Goal: Check status: Check status

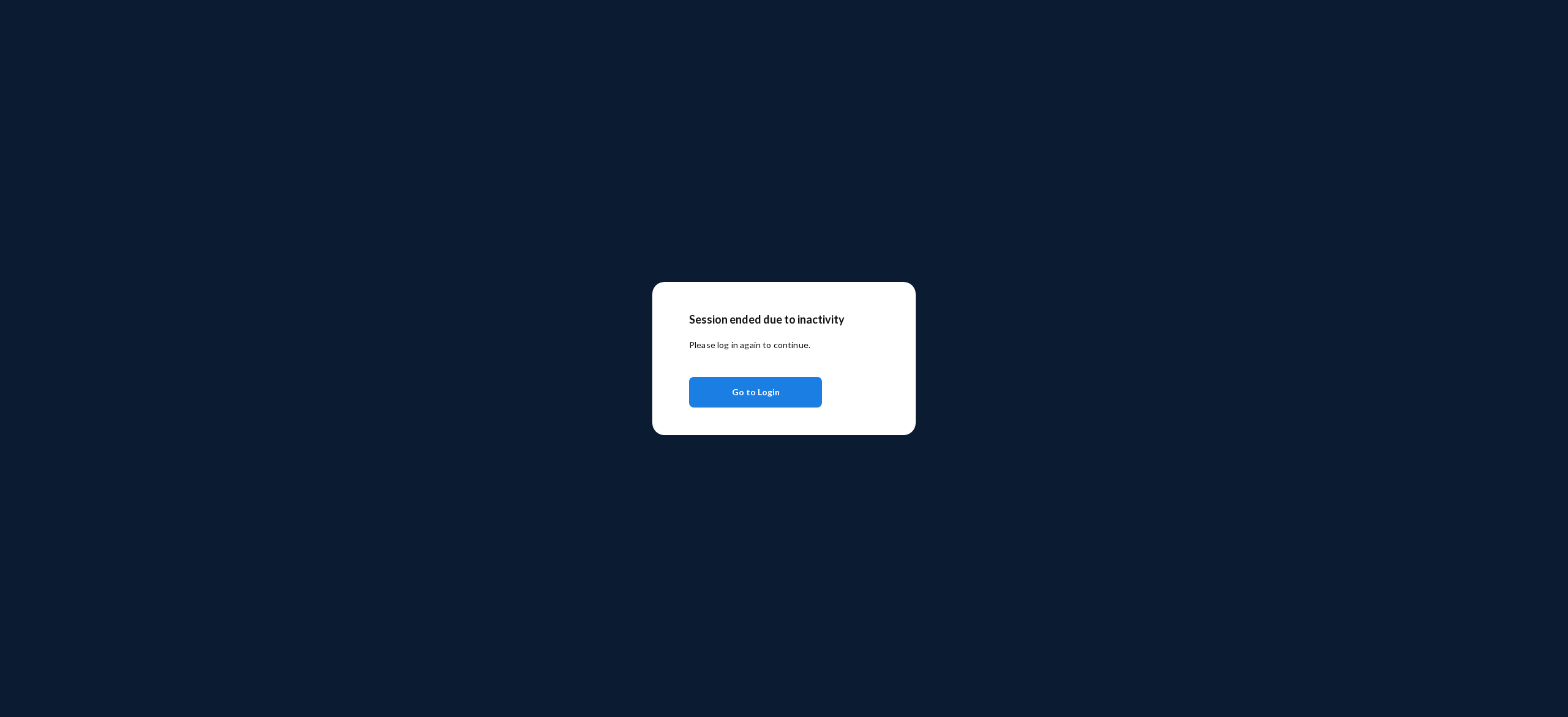
click at [787, 394] on button "Go to Login" at bounding box center [755, 392] width 133 height 30
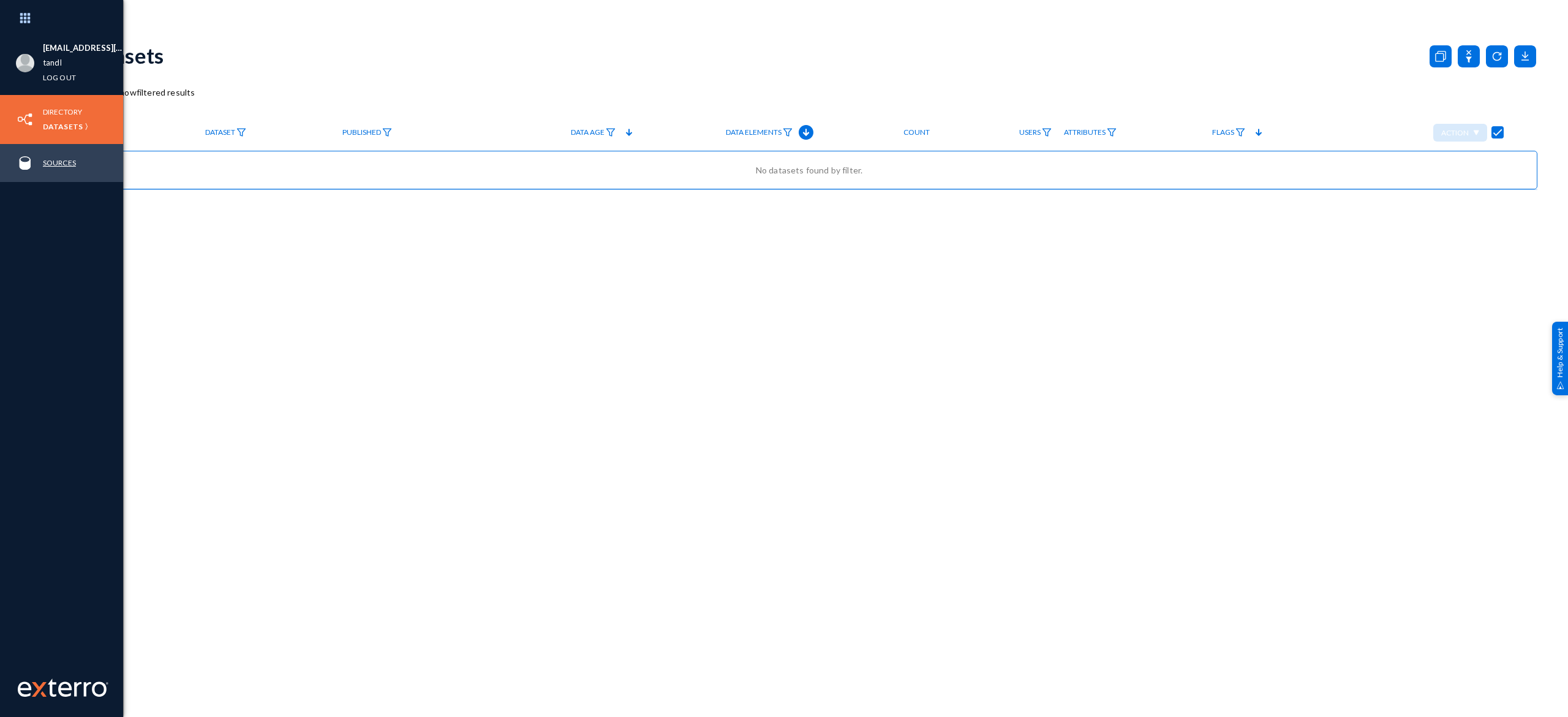
click at [55, 168] on link "Sources" at bounding box center [59, 162] width 33 height 14
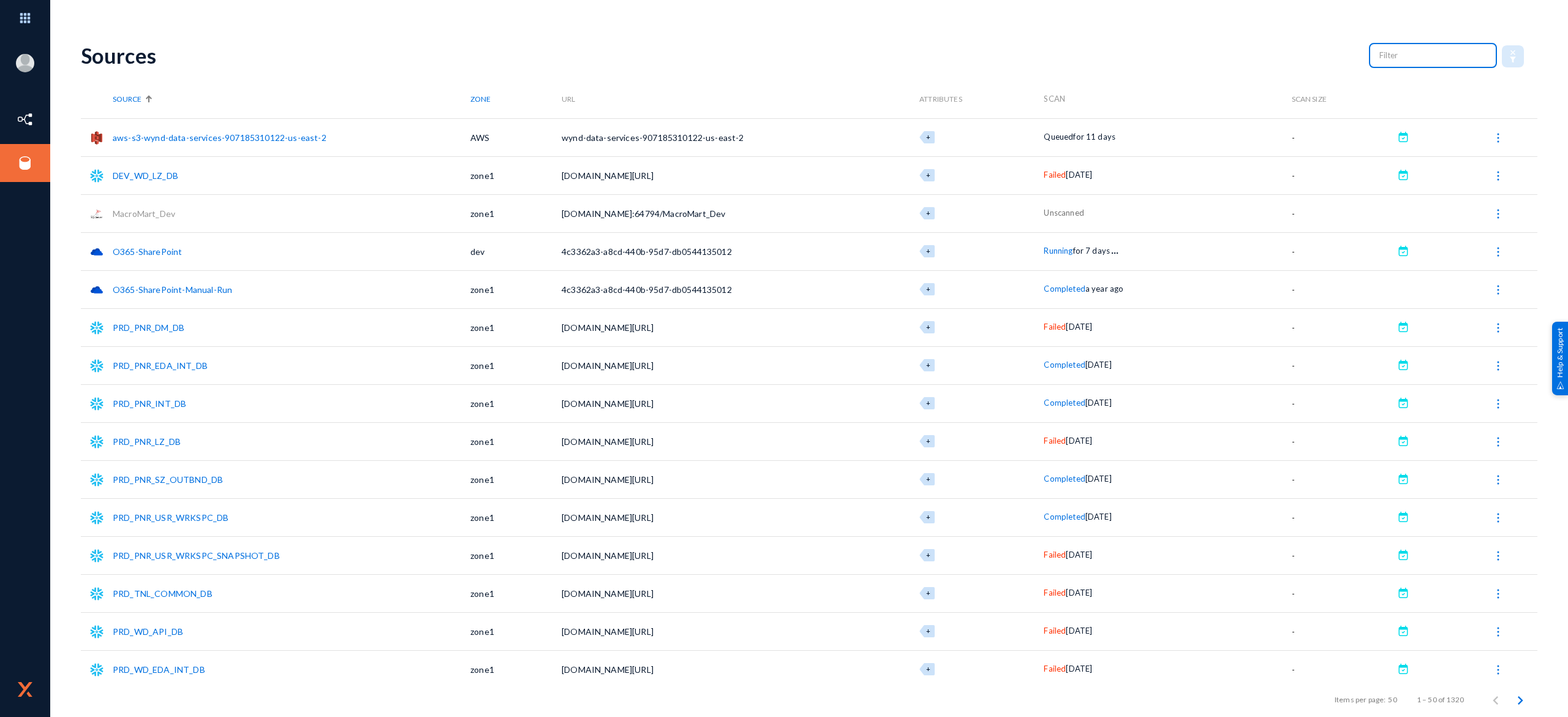
click at [1419, 58] on input "text" at bounding box center [1433, 54] width 108 height 18
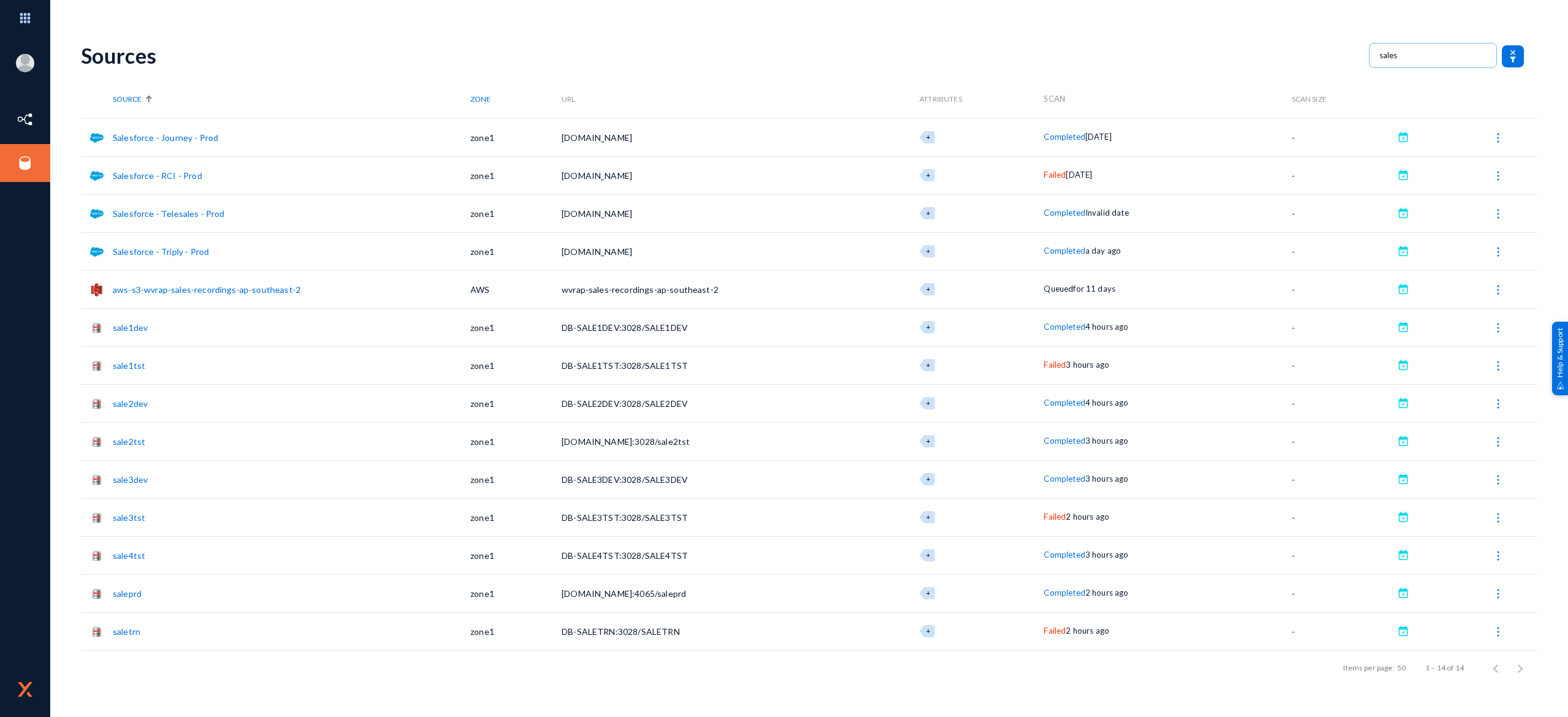
click at [1057, 170] on span "Failed" at bounding box center [1054, 174] width 22 height 10
click at [1062, 210] on div at bounding box center [784, 358] width 1568 height 717
click at [1062, 210] on span "Completed" at bounding box center [1063, 212] width 41 height 10
click at [1062, 210] on div at bounding box center [784, 358] width 1568 height 717
click at [1063, 246] on span "Completed" at bounding box center [1063, 250] width 41 height 10
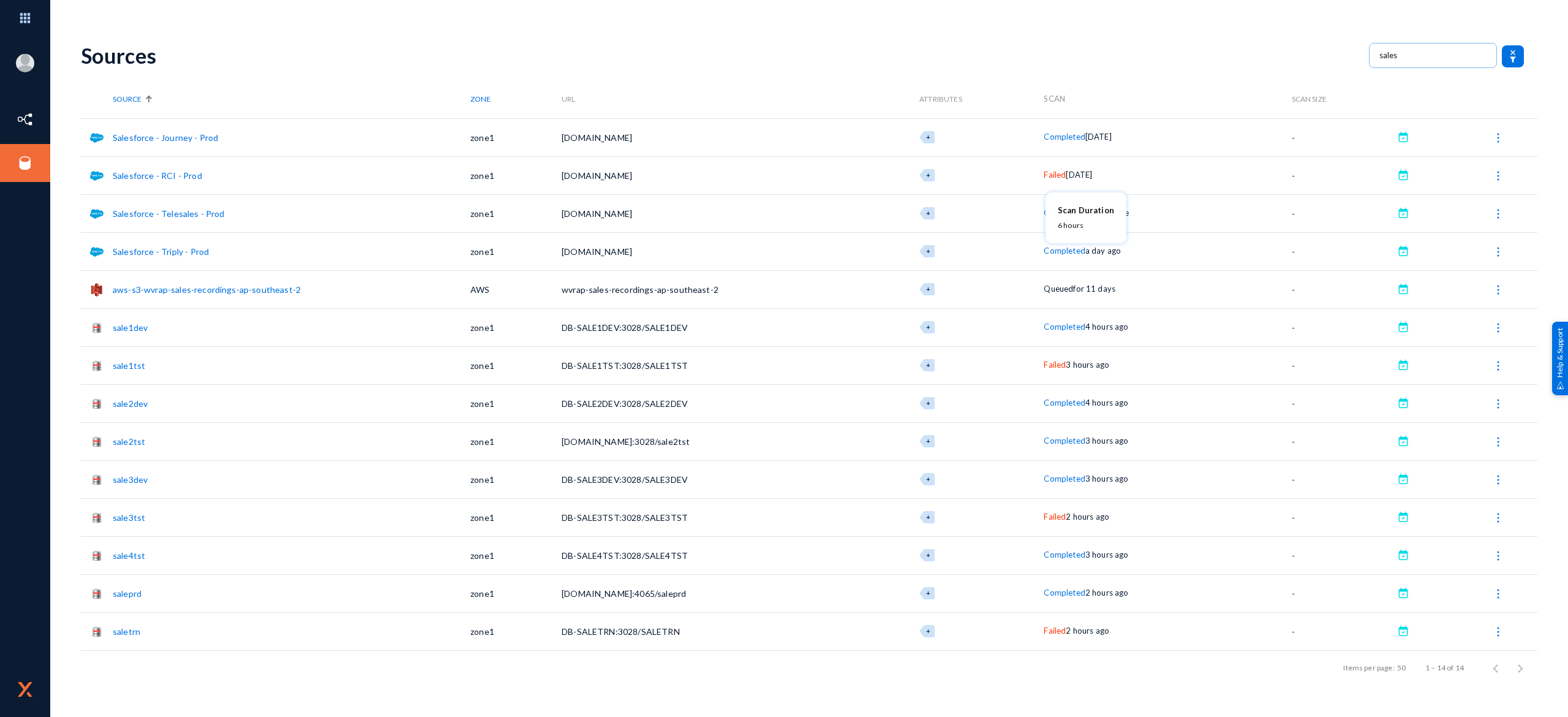
click at [927, 39] on div at bounding box center [784, 358] width 1568 height 717
click at [1404, 54] on input "sales" at bounding box center [1433, 54] width 108 height 18
type input "s"
click at [1054, 174] on span "Failed" at bounding box center [1054, 174] width 22 height 10
click at [1054, 174] on div at bounding box center [784, 358] width 1568 height 717
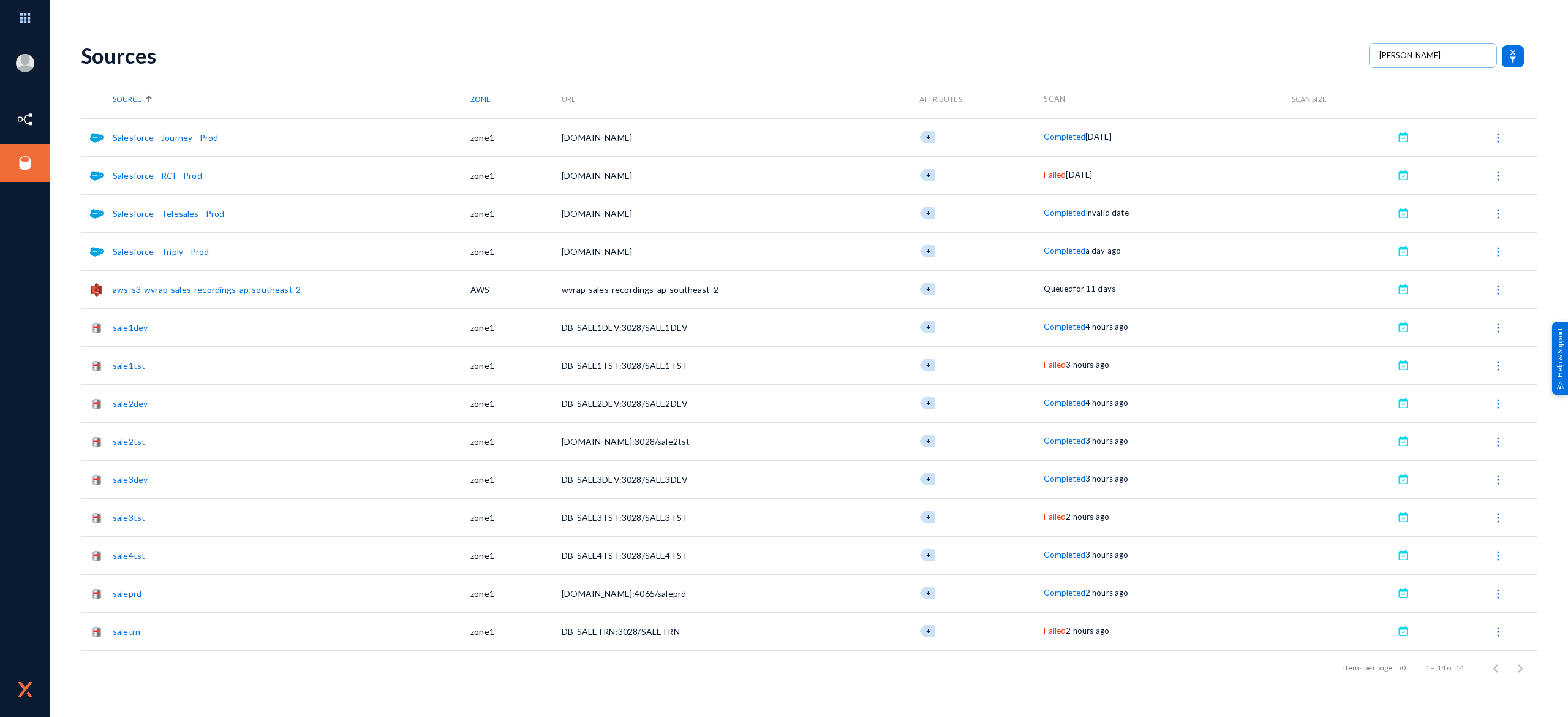
click at [1051, 521] on span "Failed" at bounding box center [1054, 516] width 22 height 10
click at [1054, 360] on div at bounding box center [784, 358] width 1568 height 717
click at [1054, 360] on span "Failed" at bounding box center [1054, 364] width 22 height 10
click at [1054, 360] on div at bounding box center [784, 358] width 1568 height 717
click at [1394, 58] on input "[PERSON_NAME]" at bounding box center [1433, 54] width 108 height 18
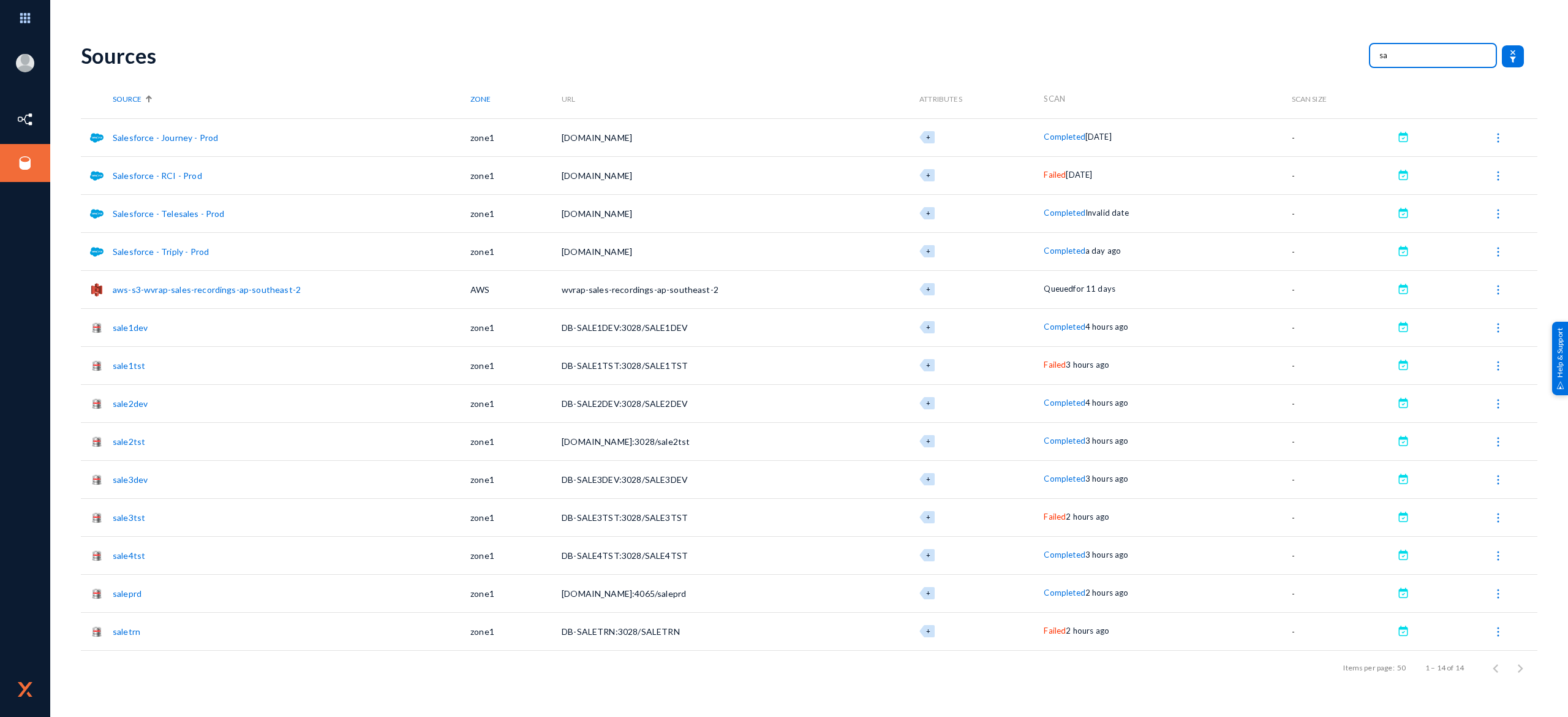
type input "s"
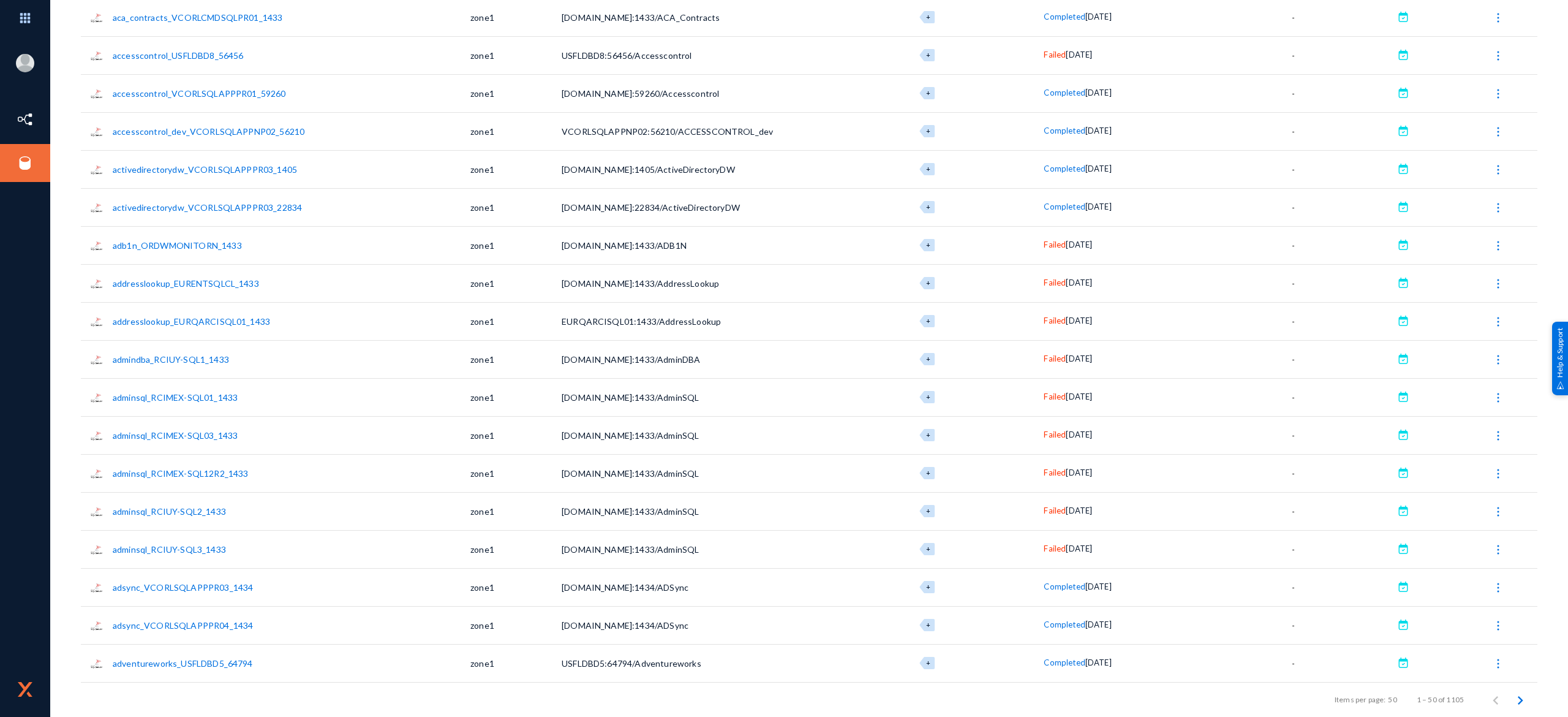
scroll to position [1122, 0]
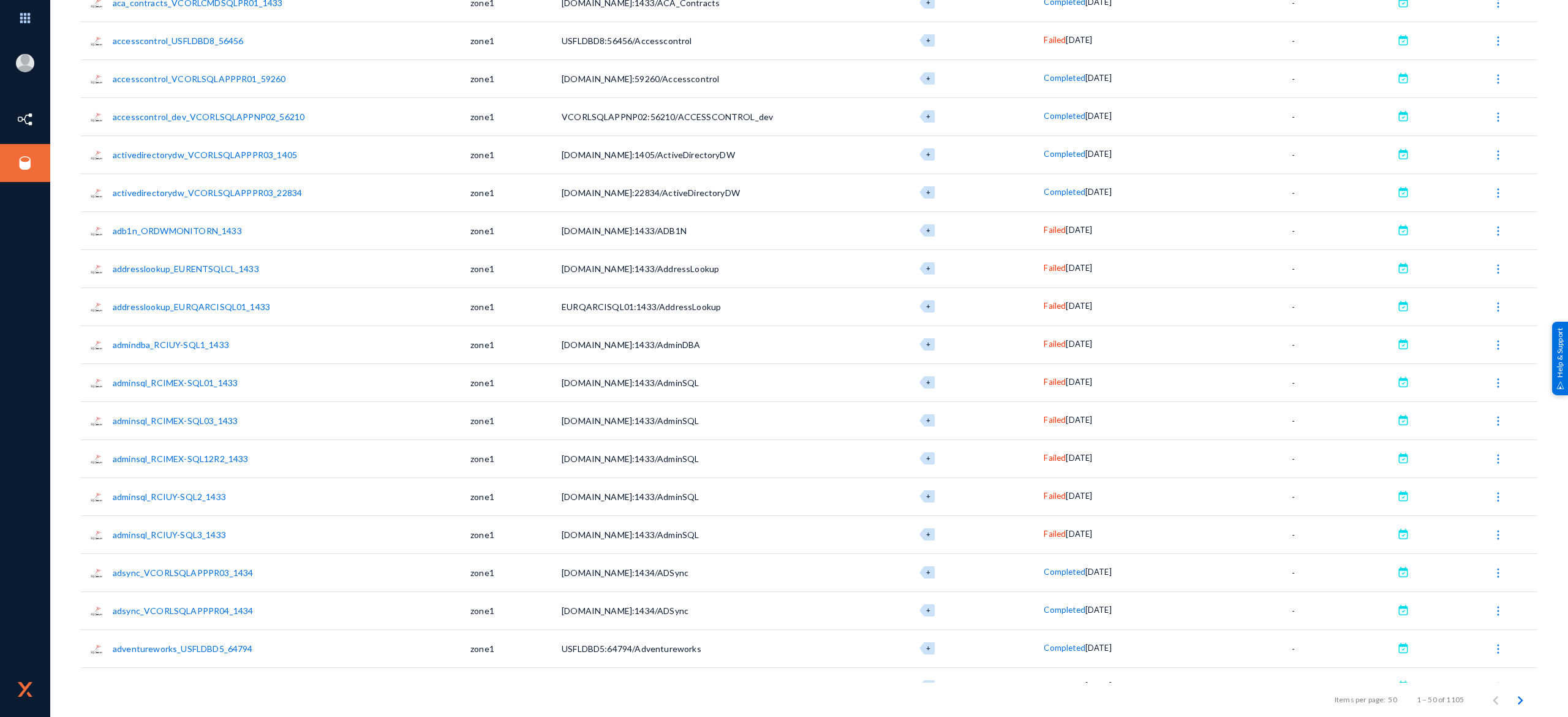
type input "zone"
click at [1043, 306] on span "Failed" at bounding box center [1054, 306] width 22 height 10
click at [996, 247] on div at bounding box center [784, 358] width 1568 height 717
click at [1043, 234] on span "Failed" at bounding box center [1054, 230] width 22 height 10
click at [1039, 499] on div at bounding box center [784, 358] width 1568 height 717
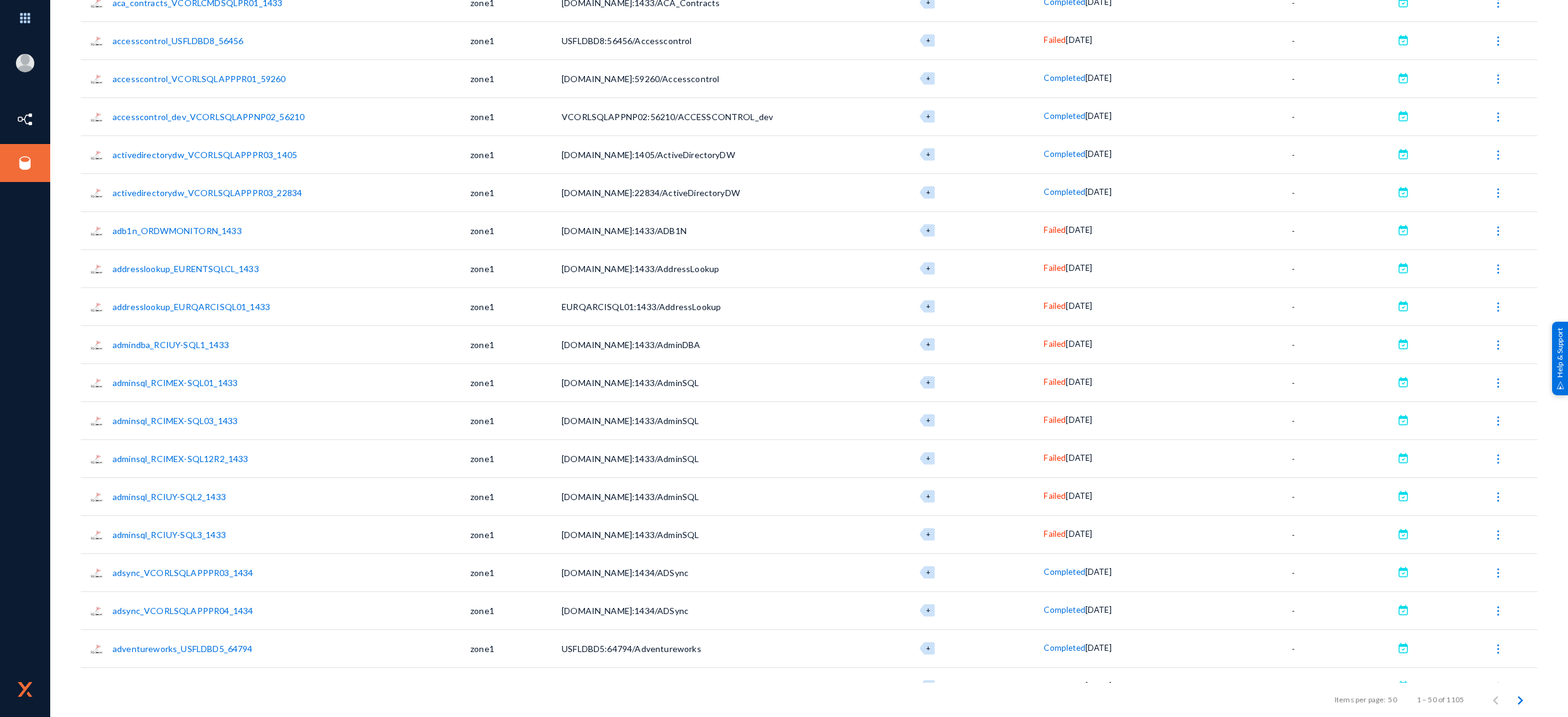
click at [1043, 499] on span "Failed" at bounding box center [1054, 495] width 22 height 10
click at [1039, 499] on div at bounding box center [784, 358] width 1568 height 717
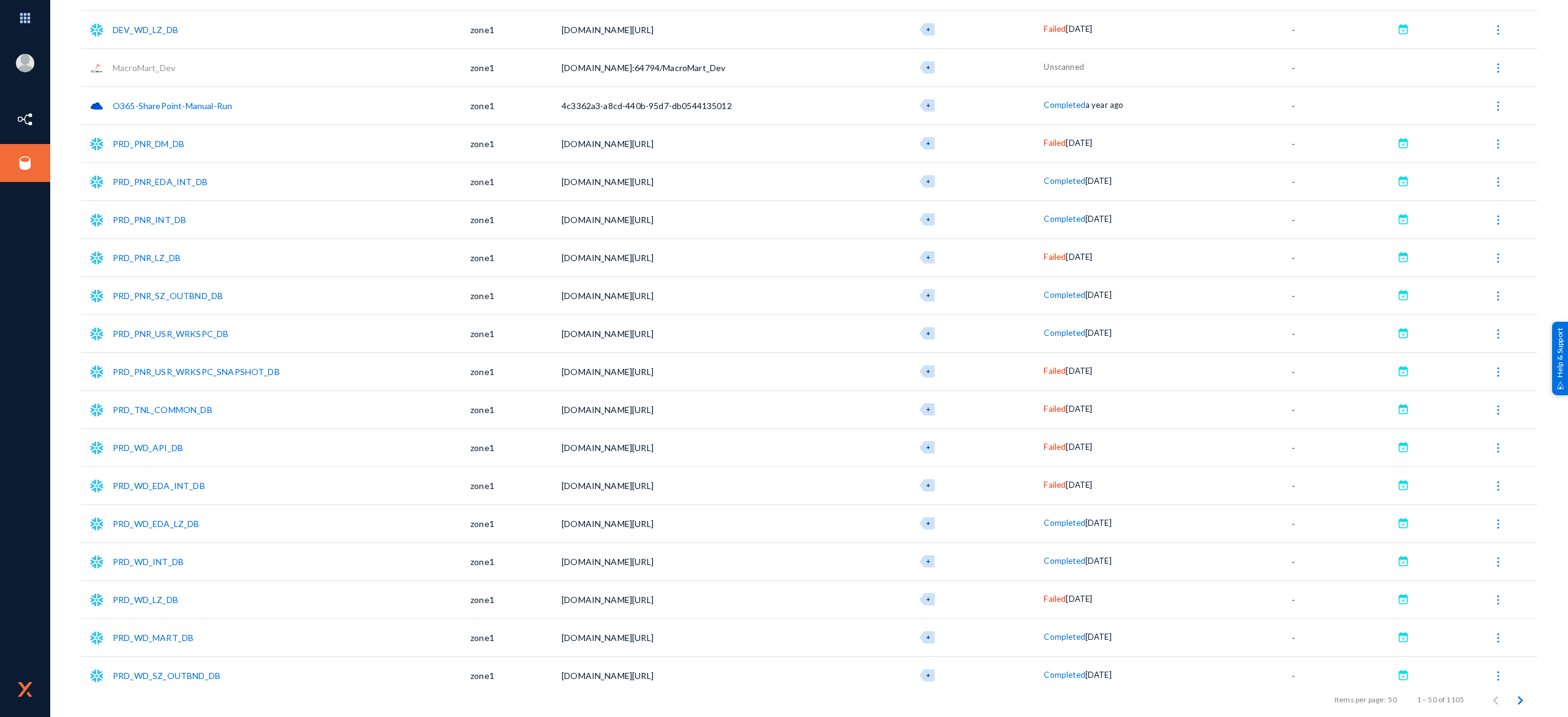
scroll to position [101, 0]
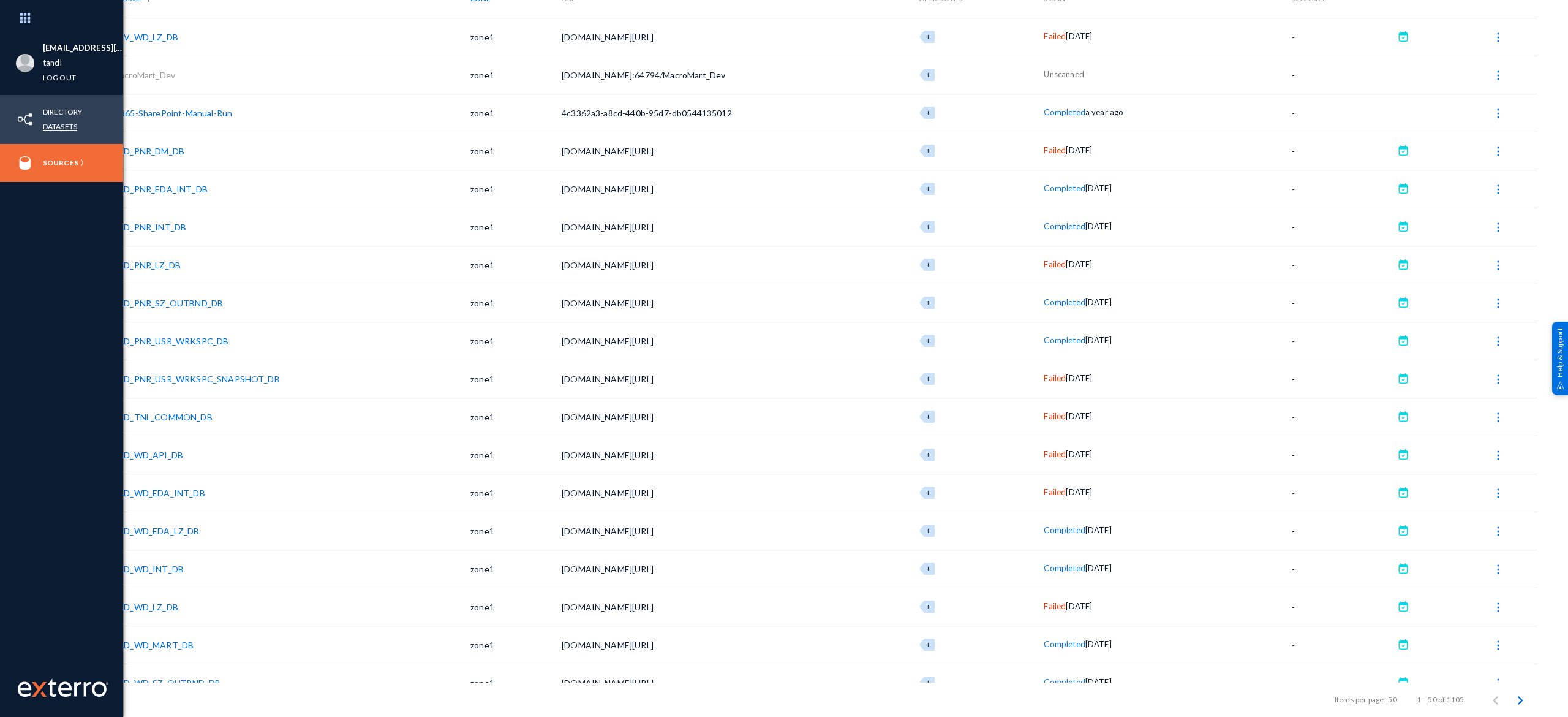
click at [67, 126] on link "Datasets" at bounding box center [60, 126] width 34 height 14
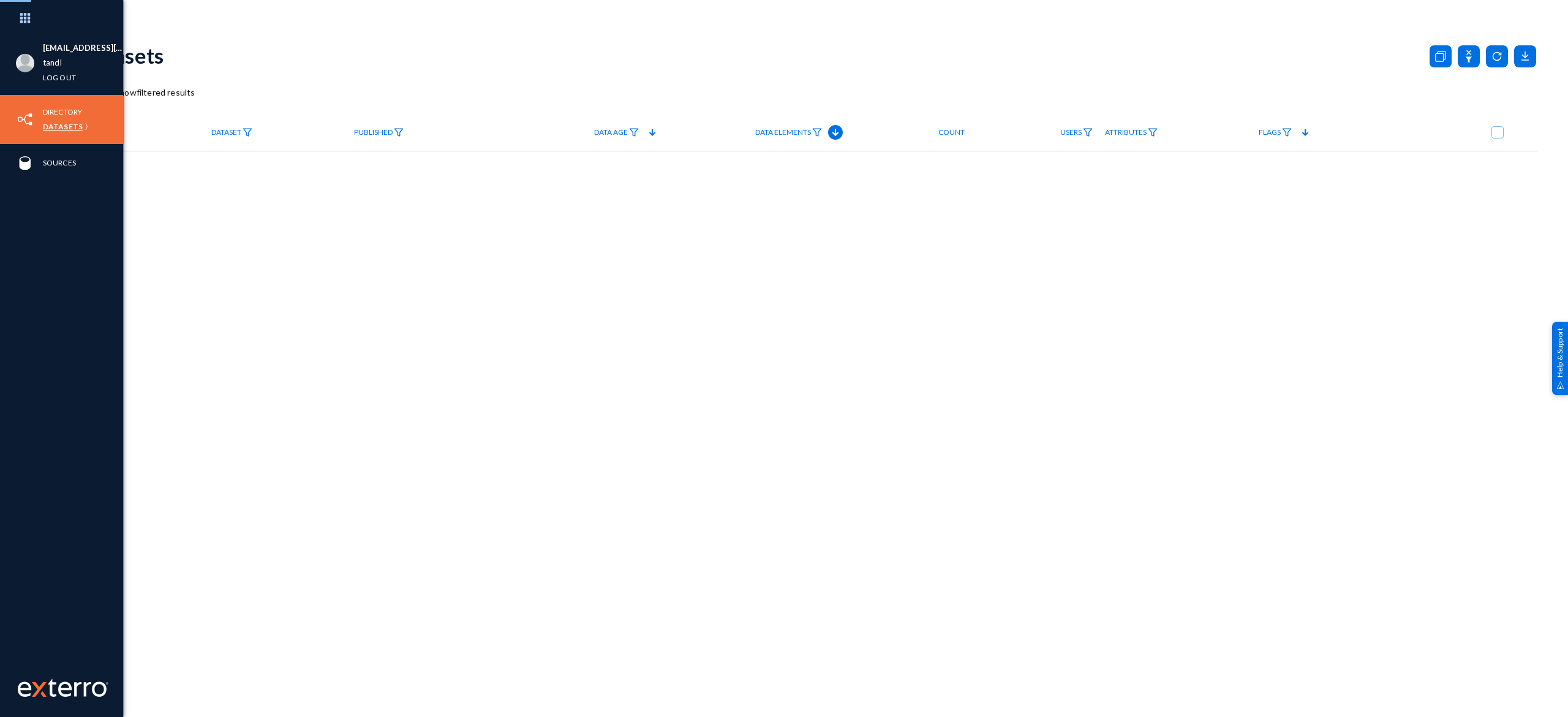
checkbox input "true"
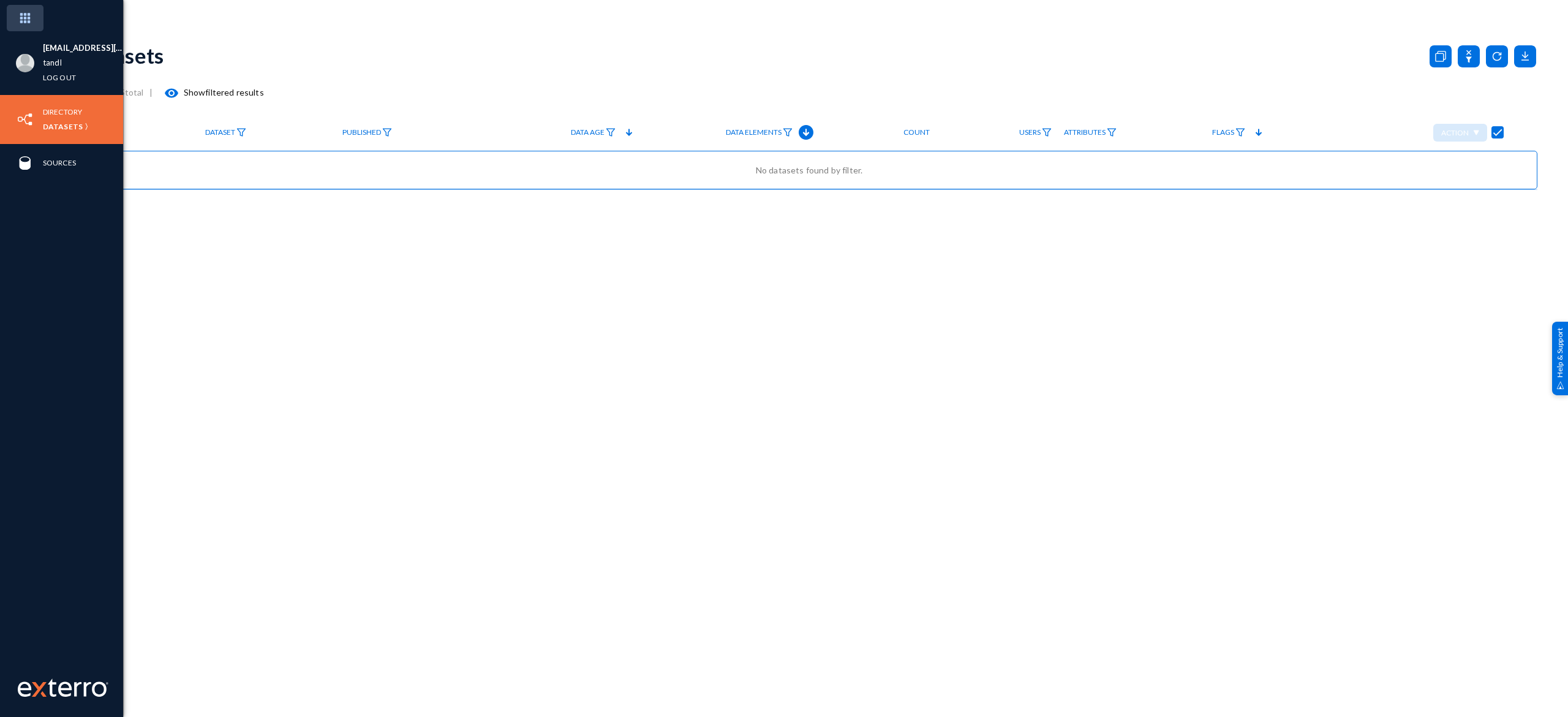
click at [20, 26] on img at bounding box center [25, 18] width 37 height 26
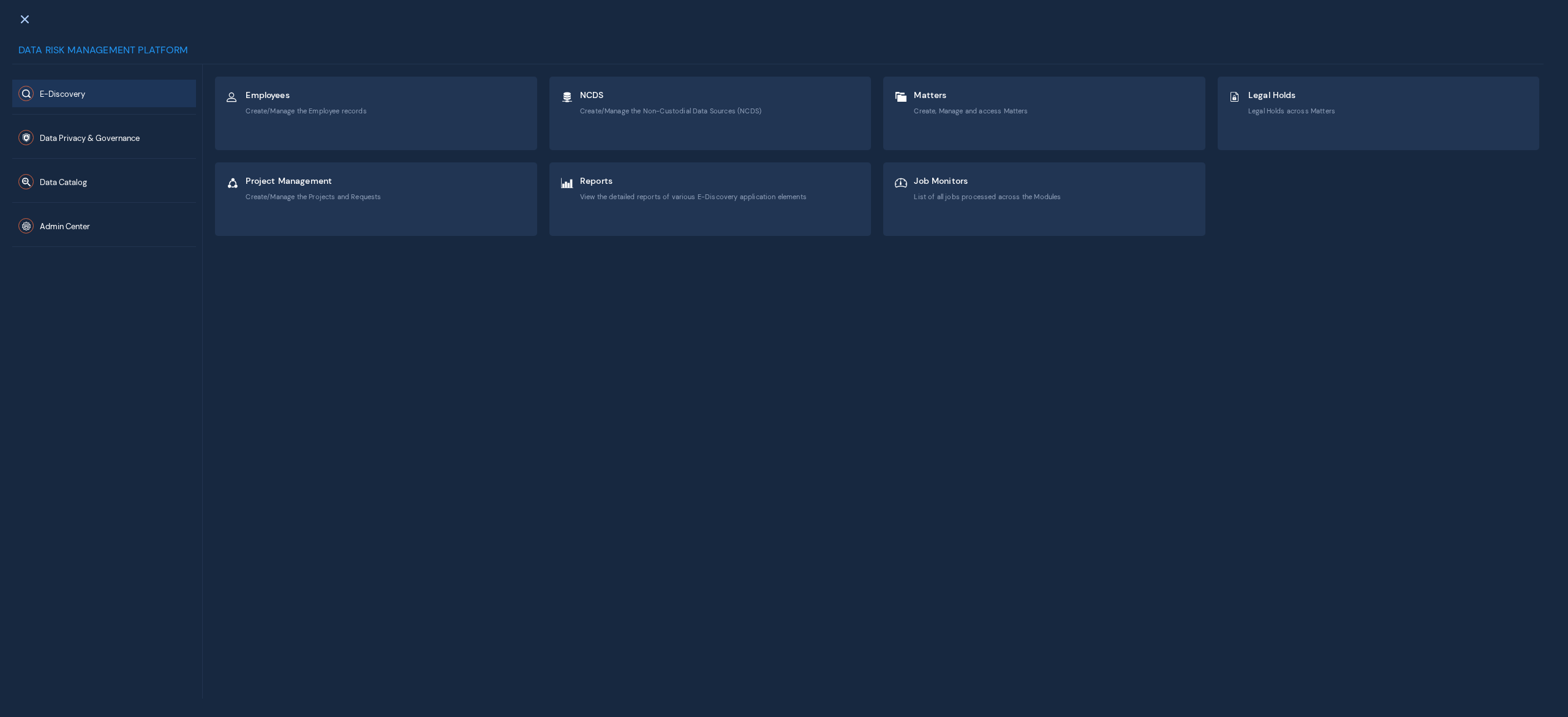
click at [20, 26] on div at bounding box center [24, 18] width 35 height 27
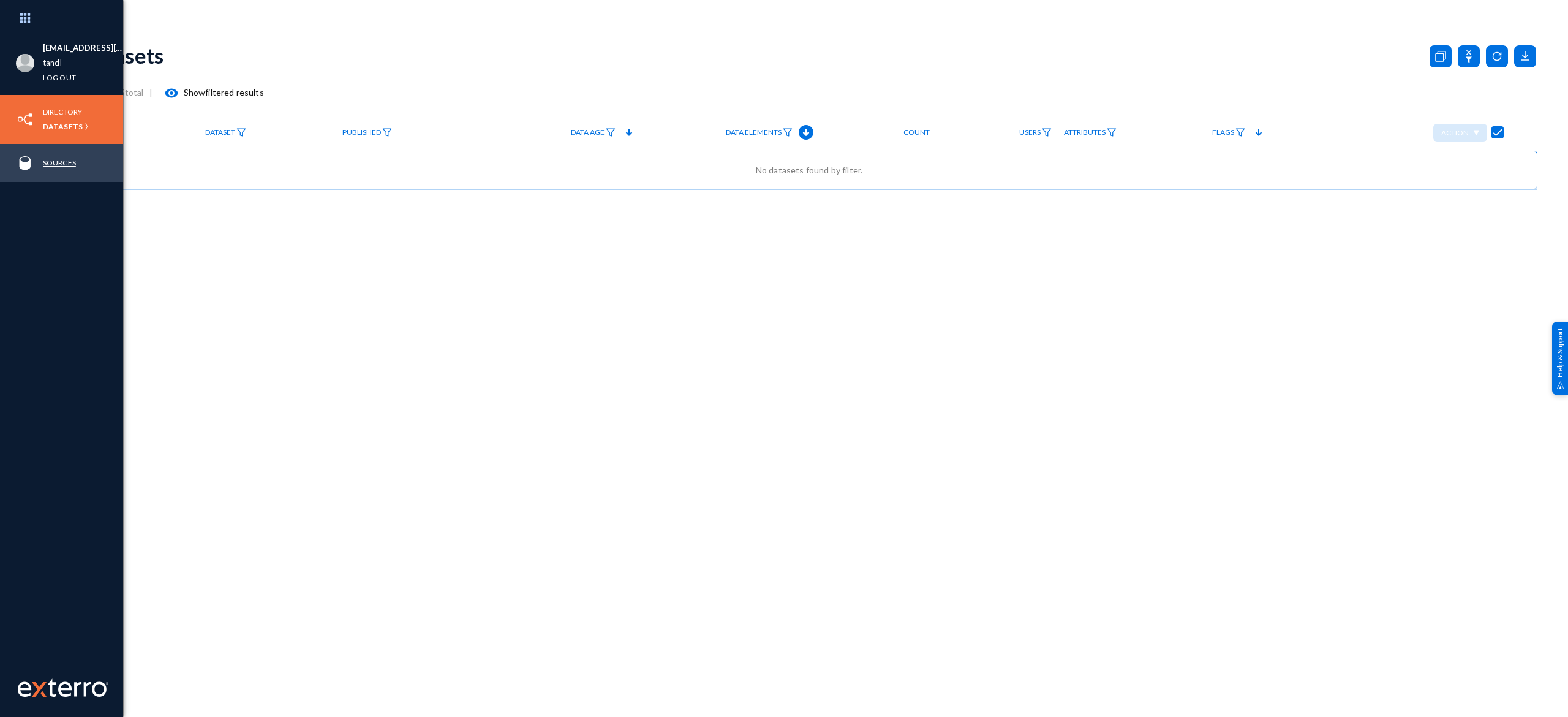
click at [50, 162] on link "Sources" at bounding box center [59, 162] width 33 height 14
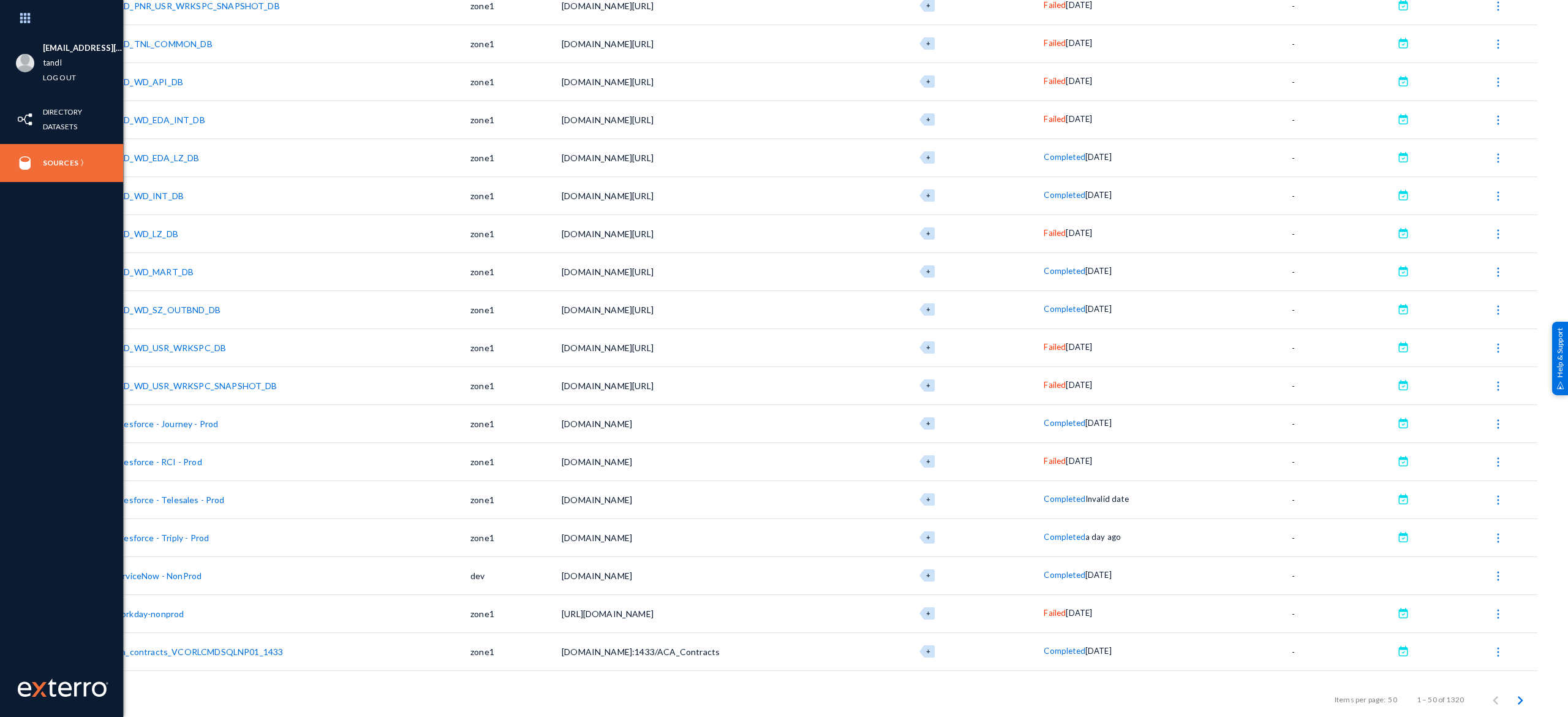
scroll to position [559, 0]
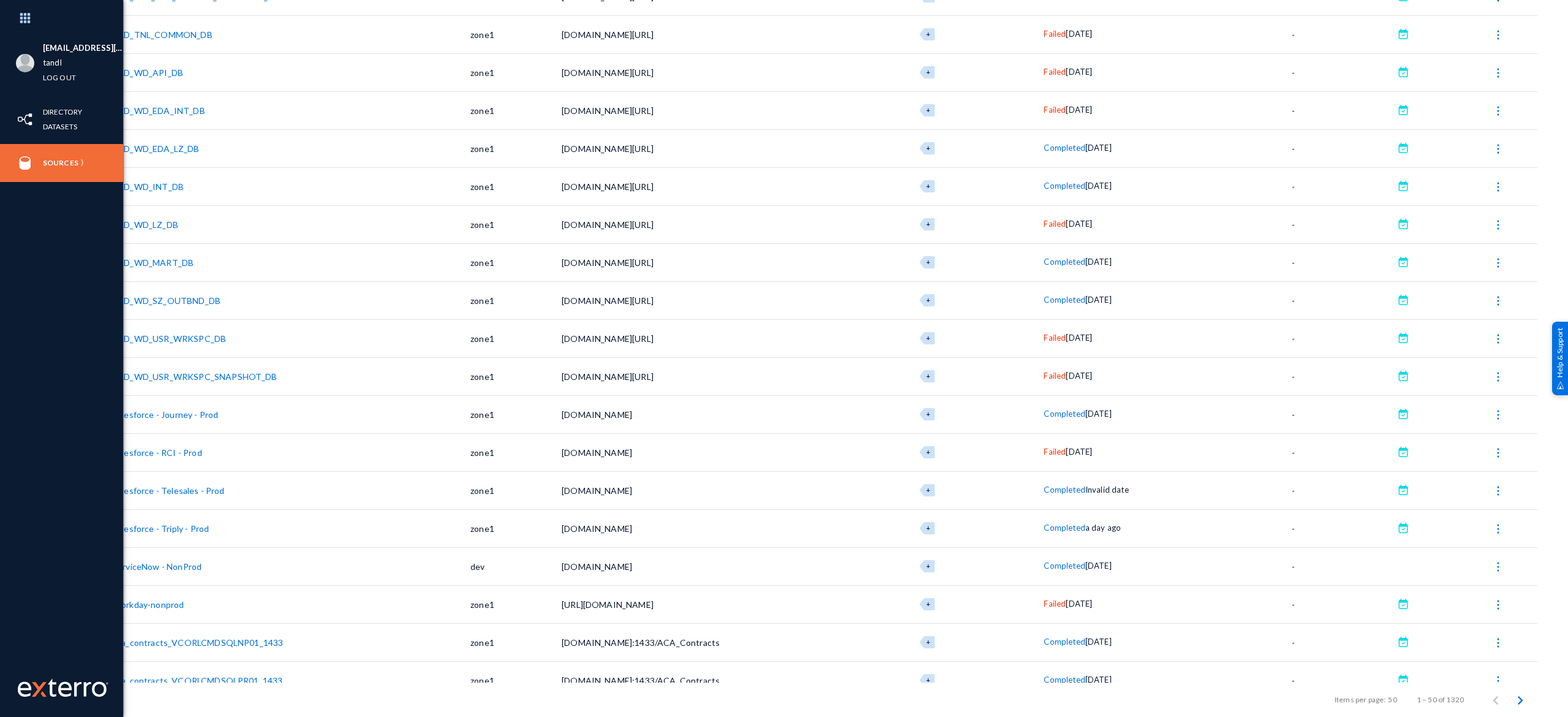
click at [1050, 491] on span "Completed" at bounding box center [1063, 489] width 41 height 10
click at [1401, 491] on div at bounding box center [784, 358] width 1568 height 717
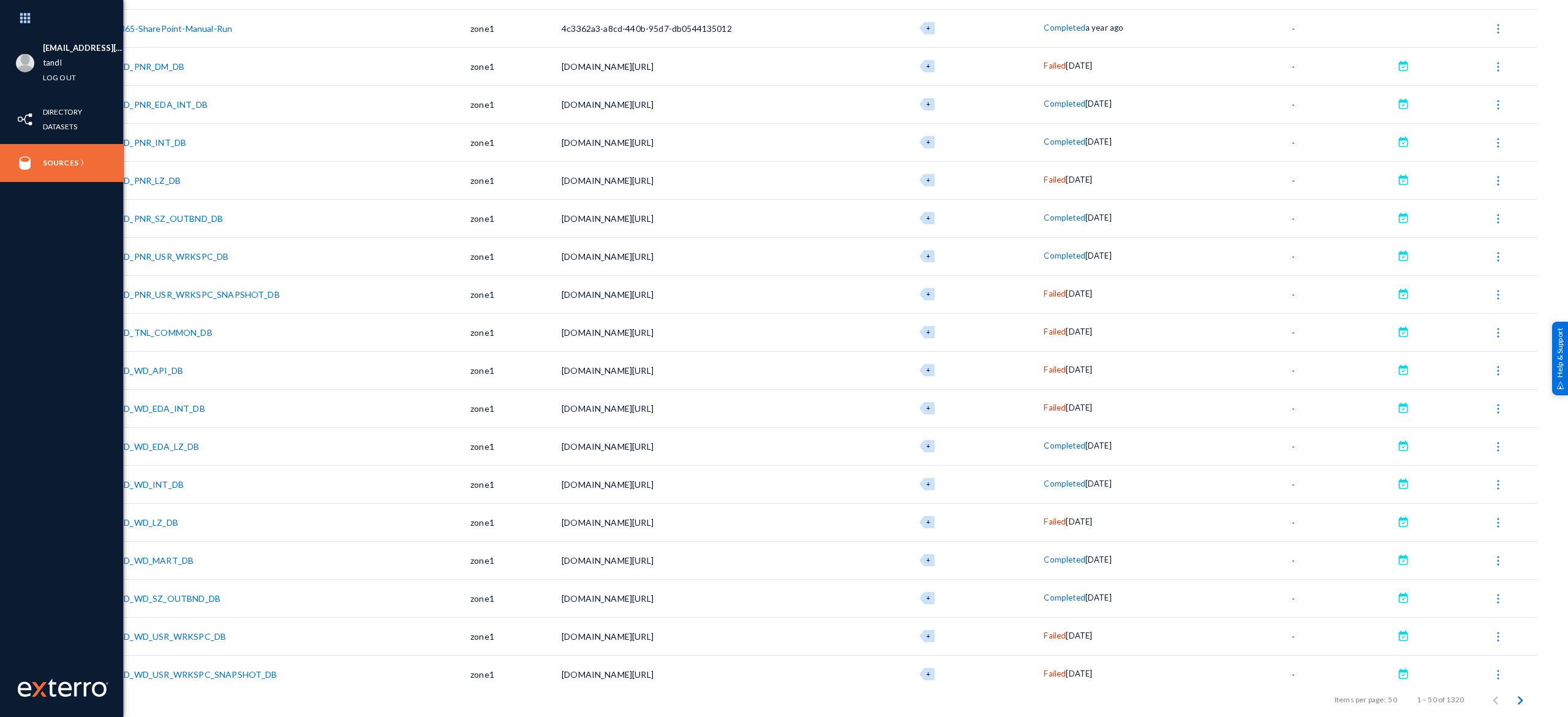
scroll to position [0, 0]
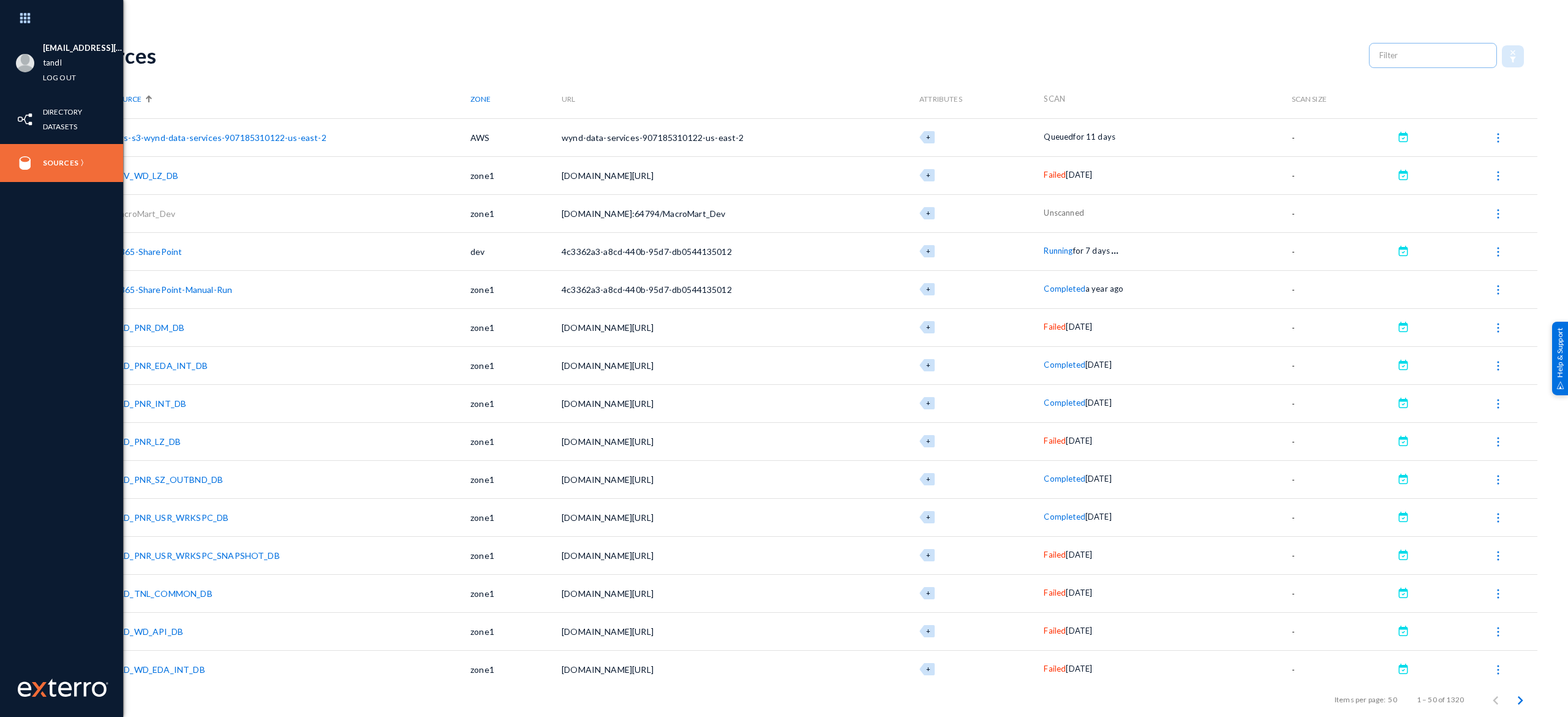
click at [1043, 174] on span "Failed" at bounding box center [1054, 174] width 22 height 10
click at [934, 41] on div at bounding box center [784, 358] width 1568 height 717
click at [1044, 333] on div "Failed [DATE]" at bounding box center [1166, 326] width 247 height 12
click at [1043, 333] on td "Failed [DATE]" at bounding box center [1166, 326] width 247 height 38
click at [1043, 330] on span "Failed" at bounding box center [1054, 326] width 22 height 10
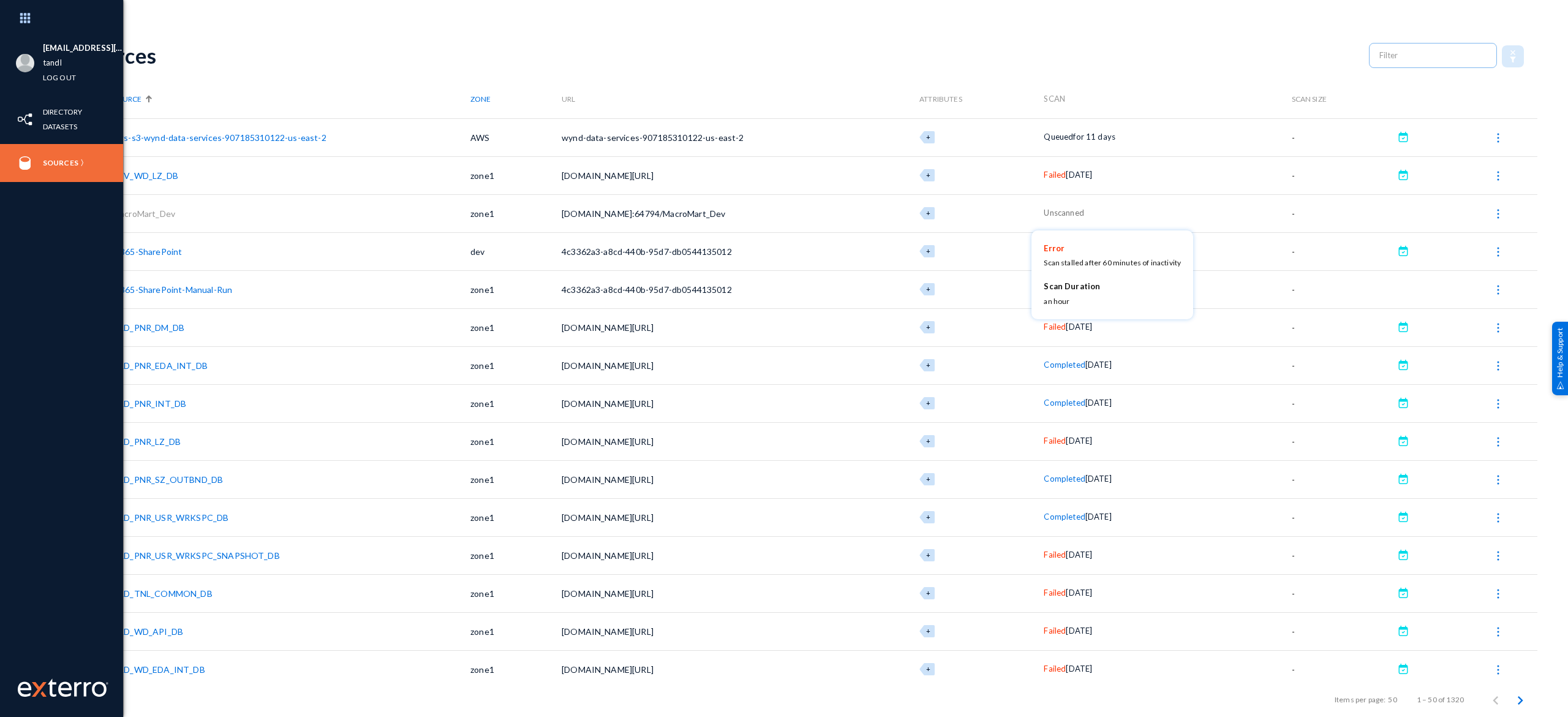
click at [1040, 330] on div at bounding box center [784, 358] width 1568 height 717
click at [51, 122] on link "Datasets" at bounding box center [60, 126] width 34 height 14
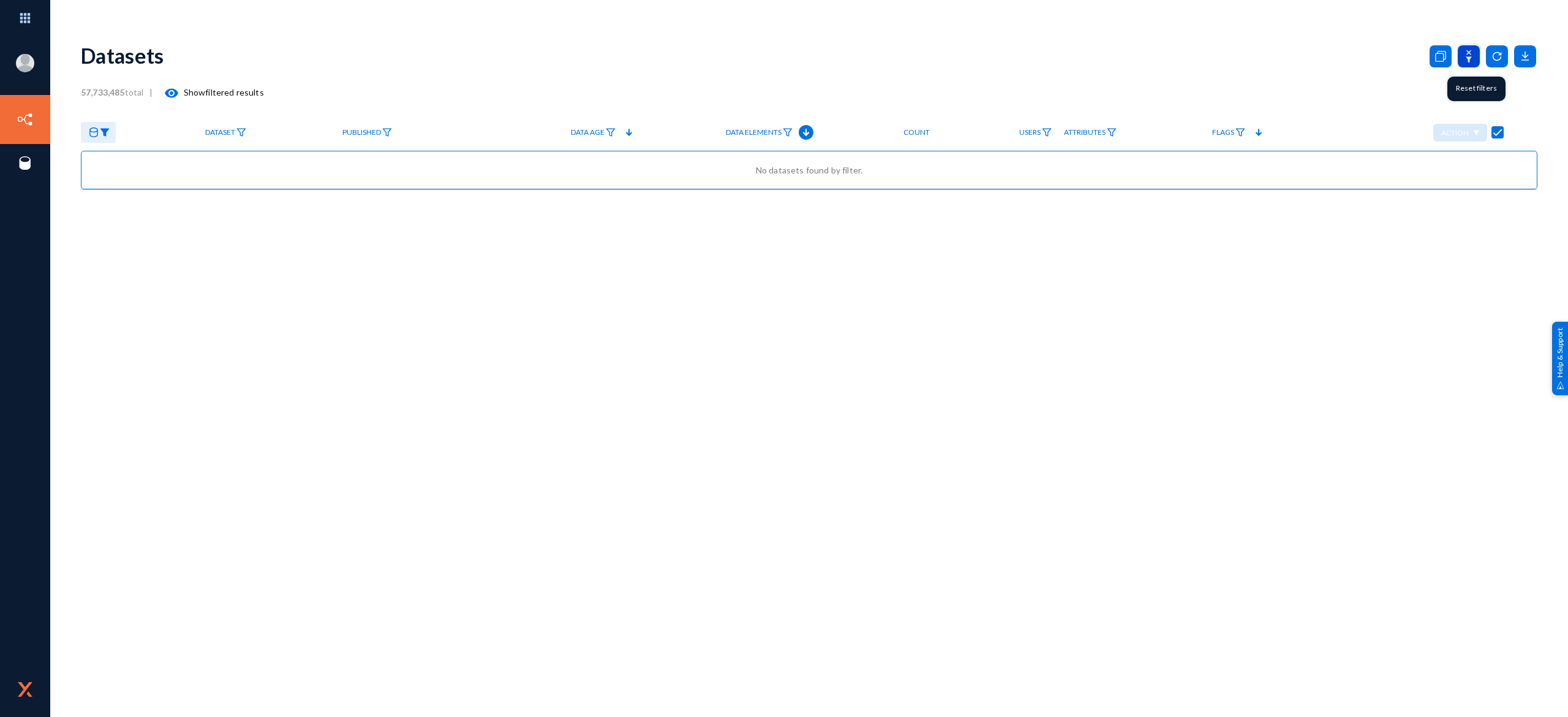
click at [1465, 66] on icon at bounding box center [1469, 57] width 22 height 22
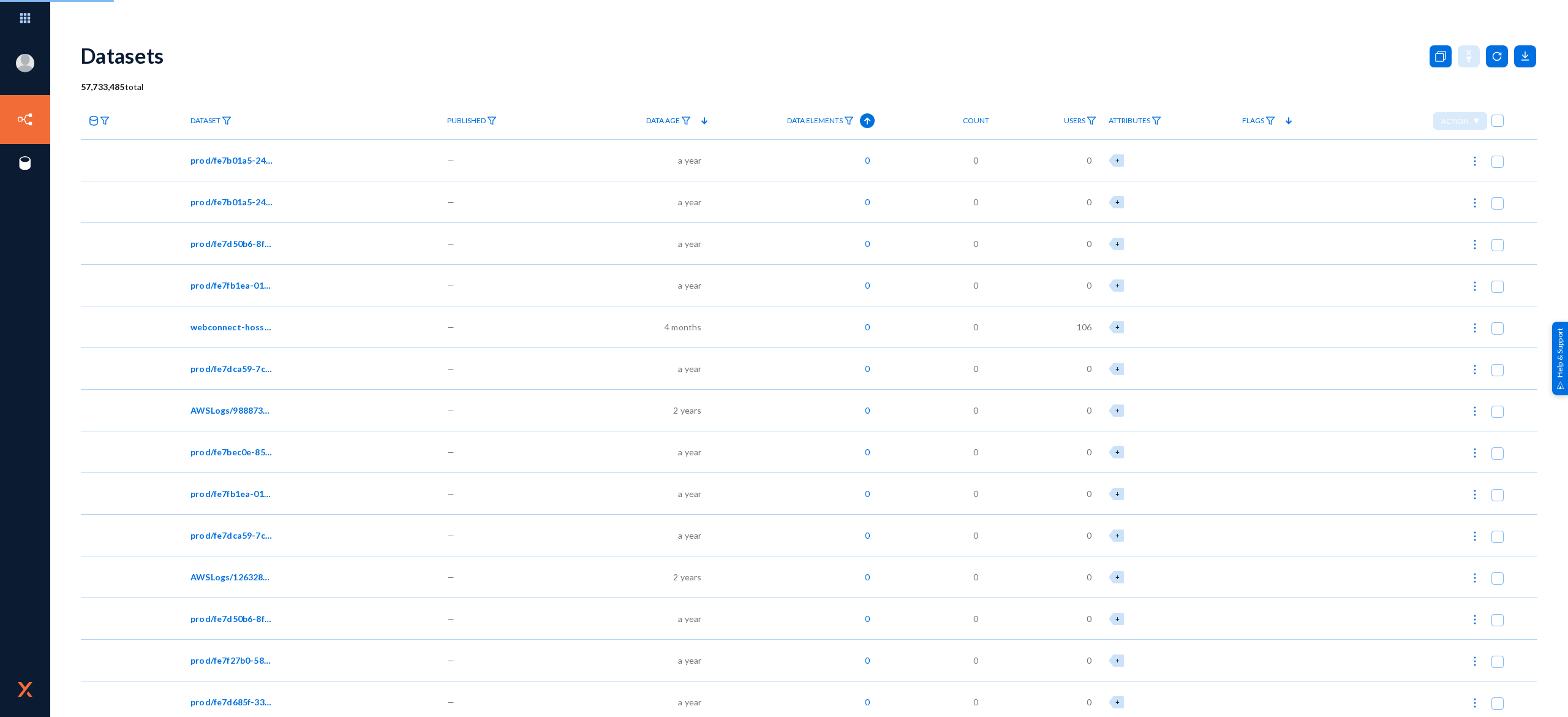
checkbox input "false"
